Goal: Transaction & Acquisition: Purchase product/service

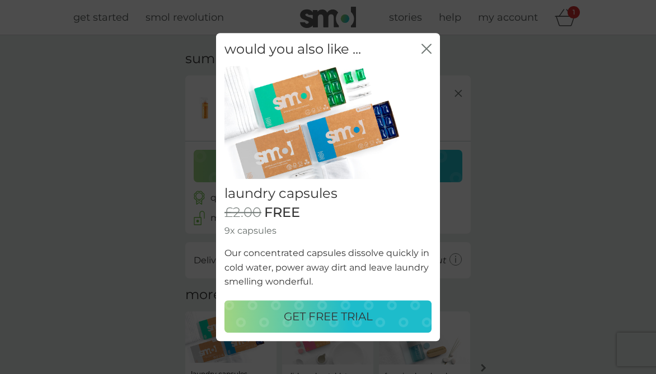
click at [425, 52] on icon "close" at bounding box center [426, 49] width 10 height 10
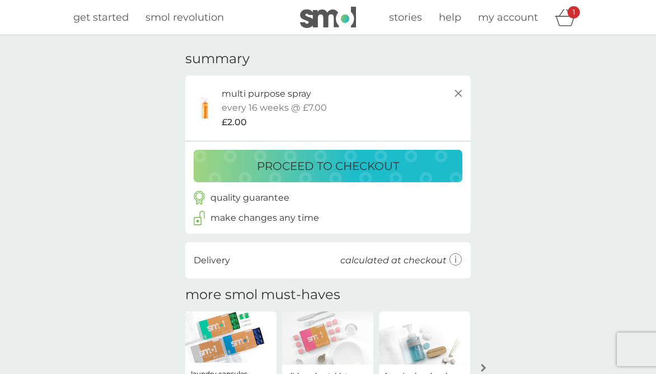
click at [116, 16] on span "get started" at bounding box center [100, 17] width 55 height 12
